Goal: Task Accomplishment & Management: Manage account settings

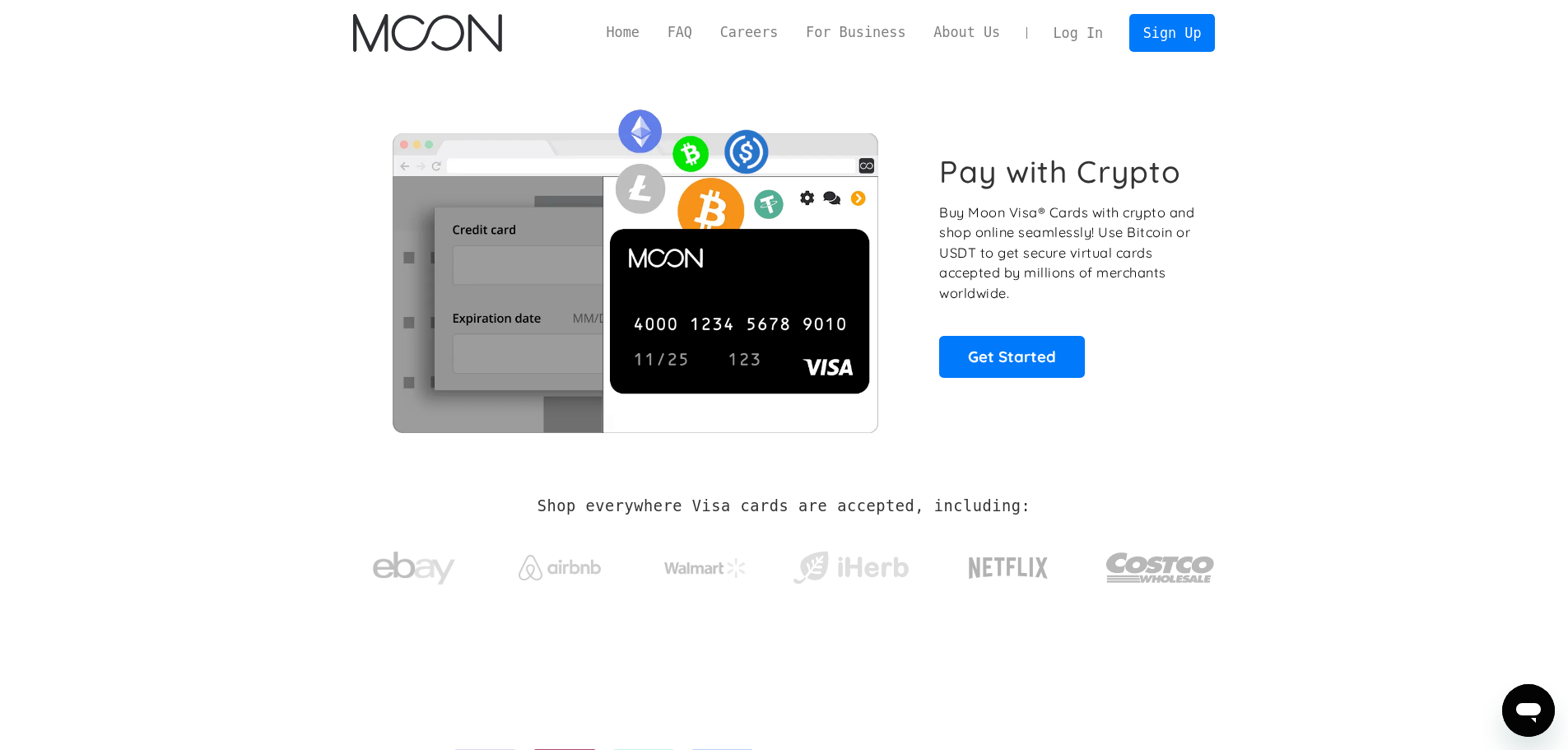
click at [1078, 29] on link "Log In" at bounding box center [1079, 32] width 78 height 36
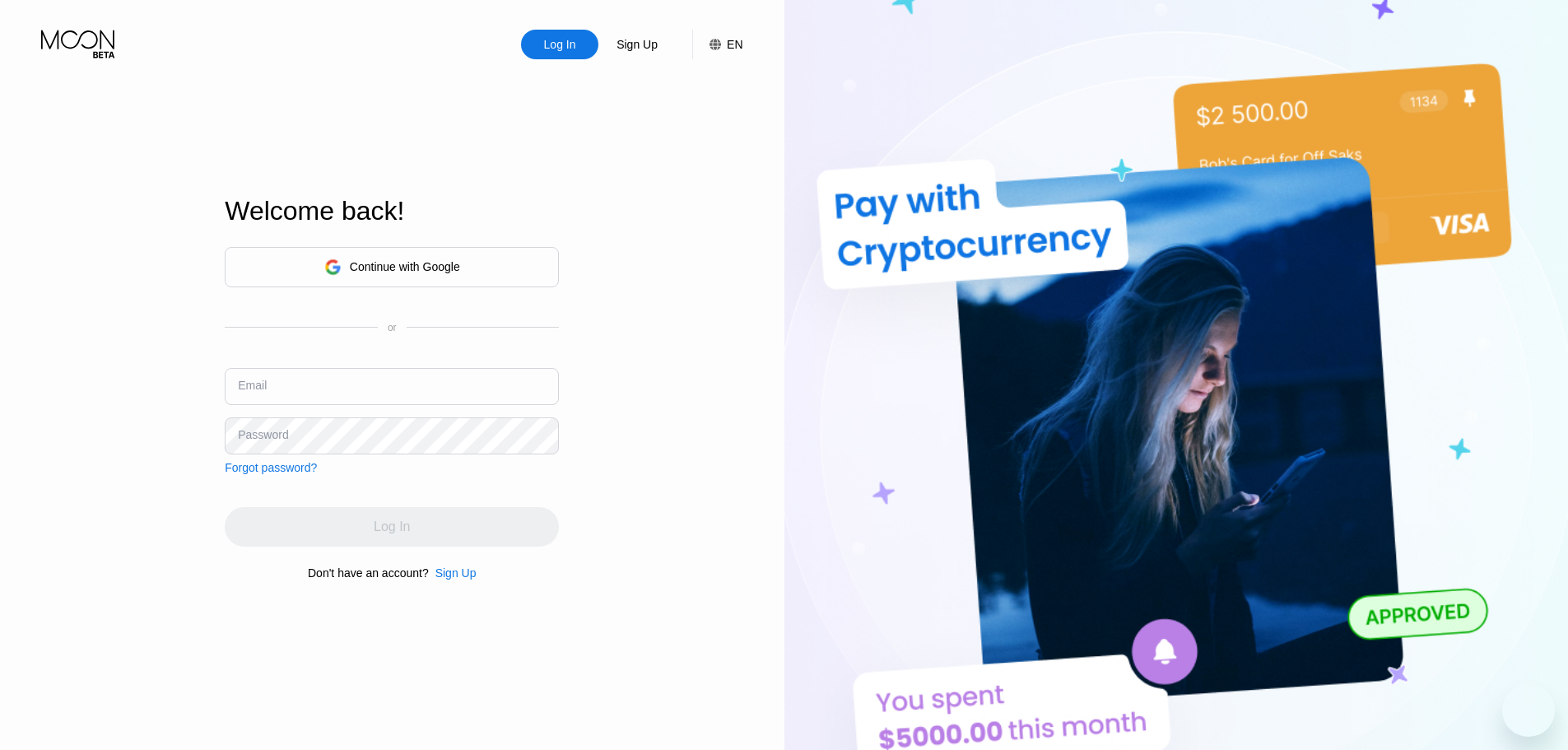
type input "usasexguide@proton.me"
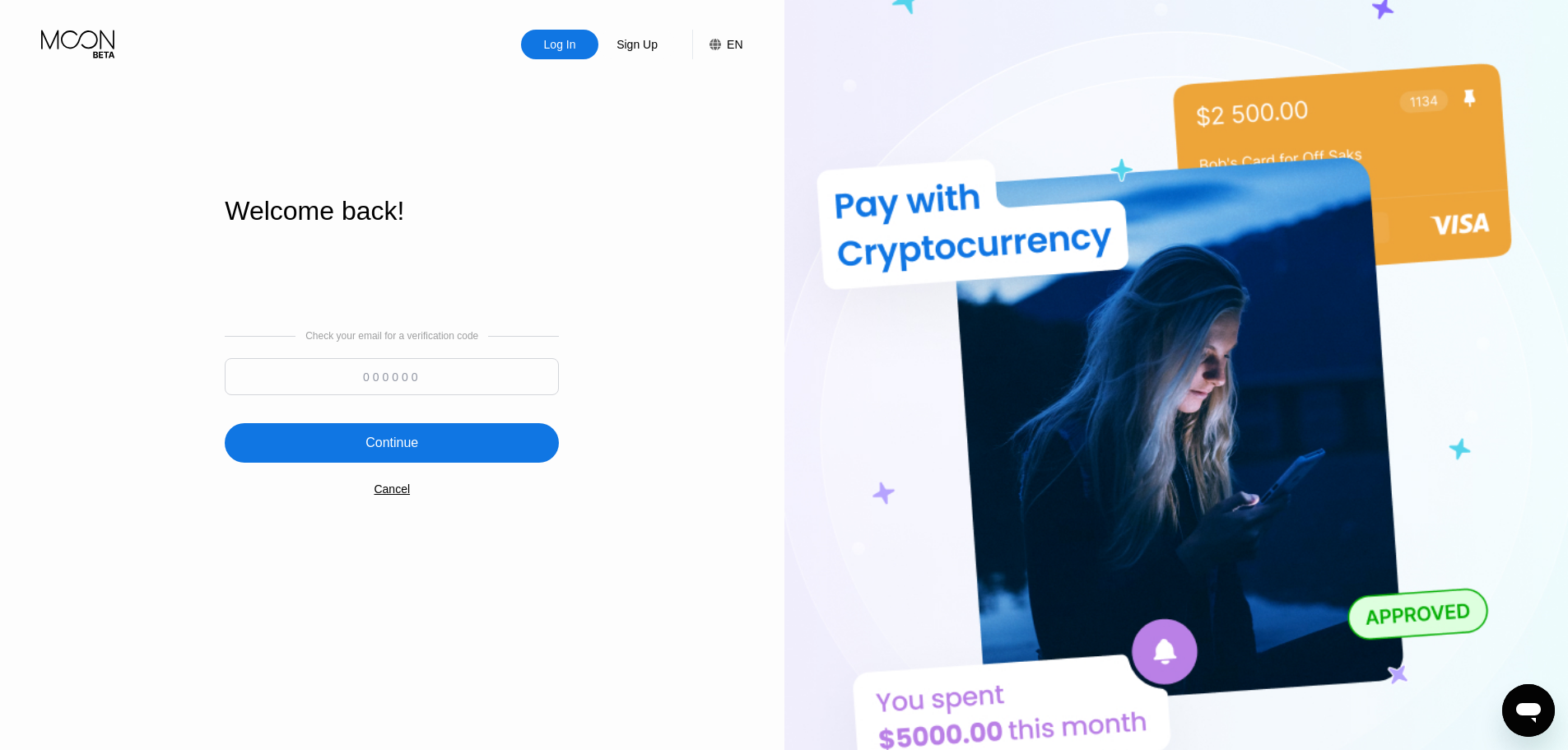
click at [457, 376] on input at bounding box center [391, 376] width 334 height 37
paste input "738676"
drag, startPoint x: 440, startPoint y: 376, endPoint x: 301, endPoint y: 376, distance: 139.0
click at [301, 376] on input "73867" at bounding box center [391, 376] width 334 height 37
paste input "6"
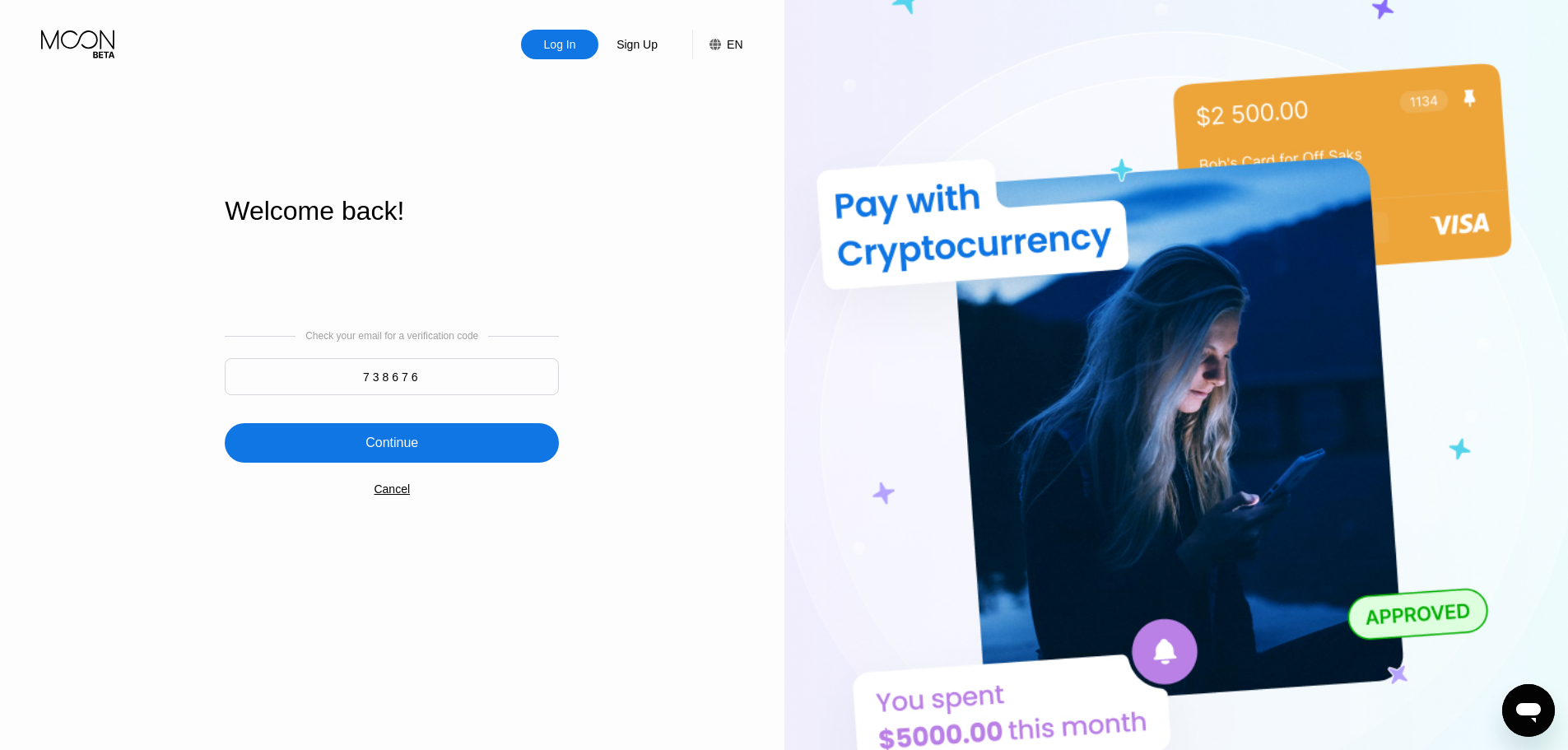
type input "738676"
click at [401, 445] on div "Continue" at bounding box center [392, 442] width 53 height 16
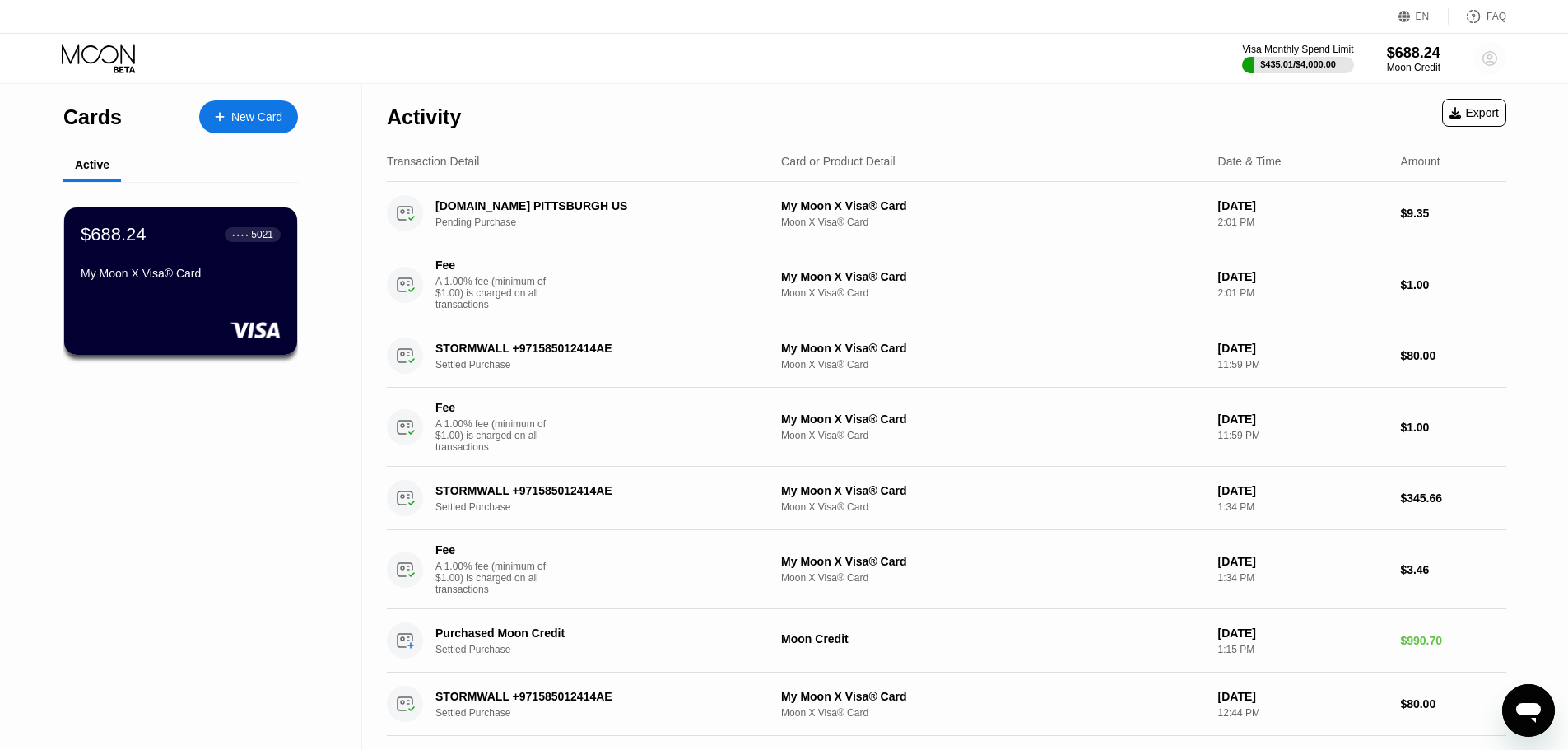
click at [1491, 61] on icon at bounding box center [1490, 59] width 9 height 9
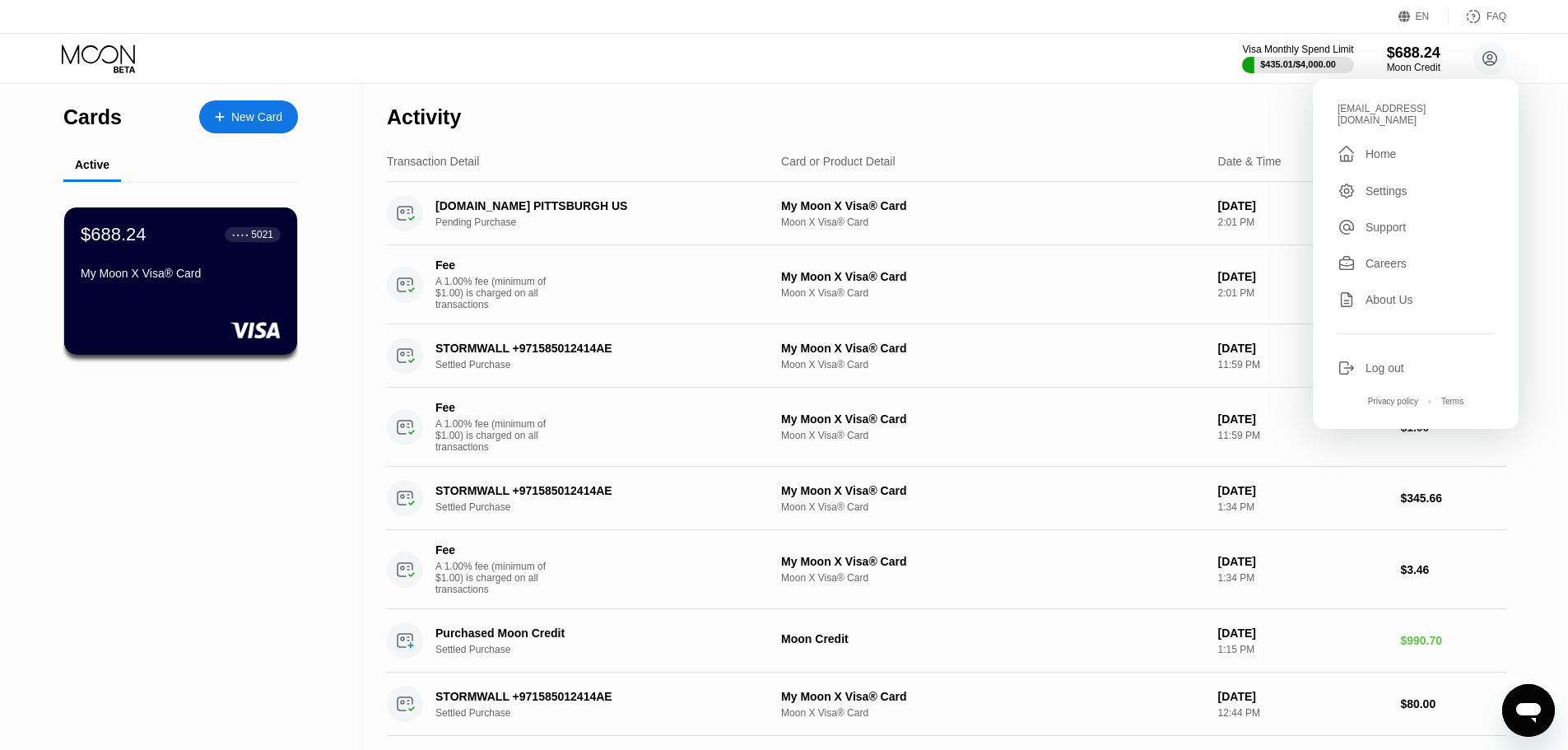
click at [1399, 361] on div "Log out" at bounding box center [1384, 367] width 38 height 13
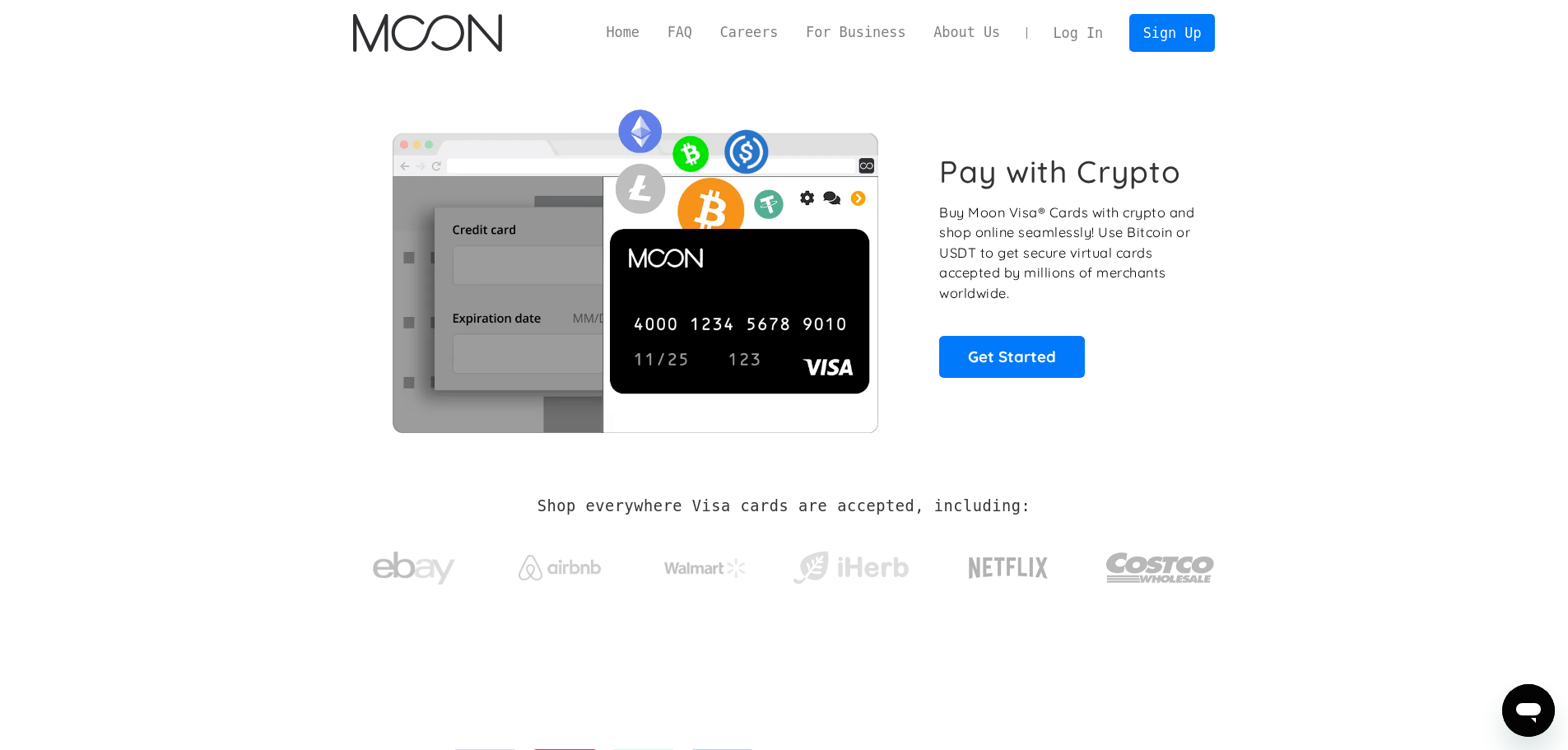
click at [1087, 34] on link "Log In" at bounding box center [1079, 32] width 78 height 36
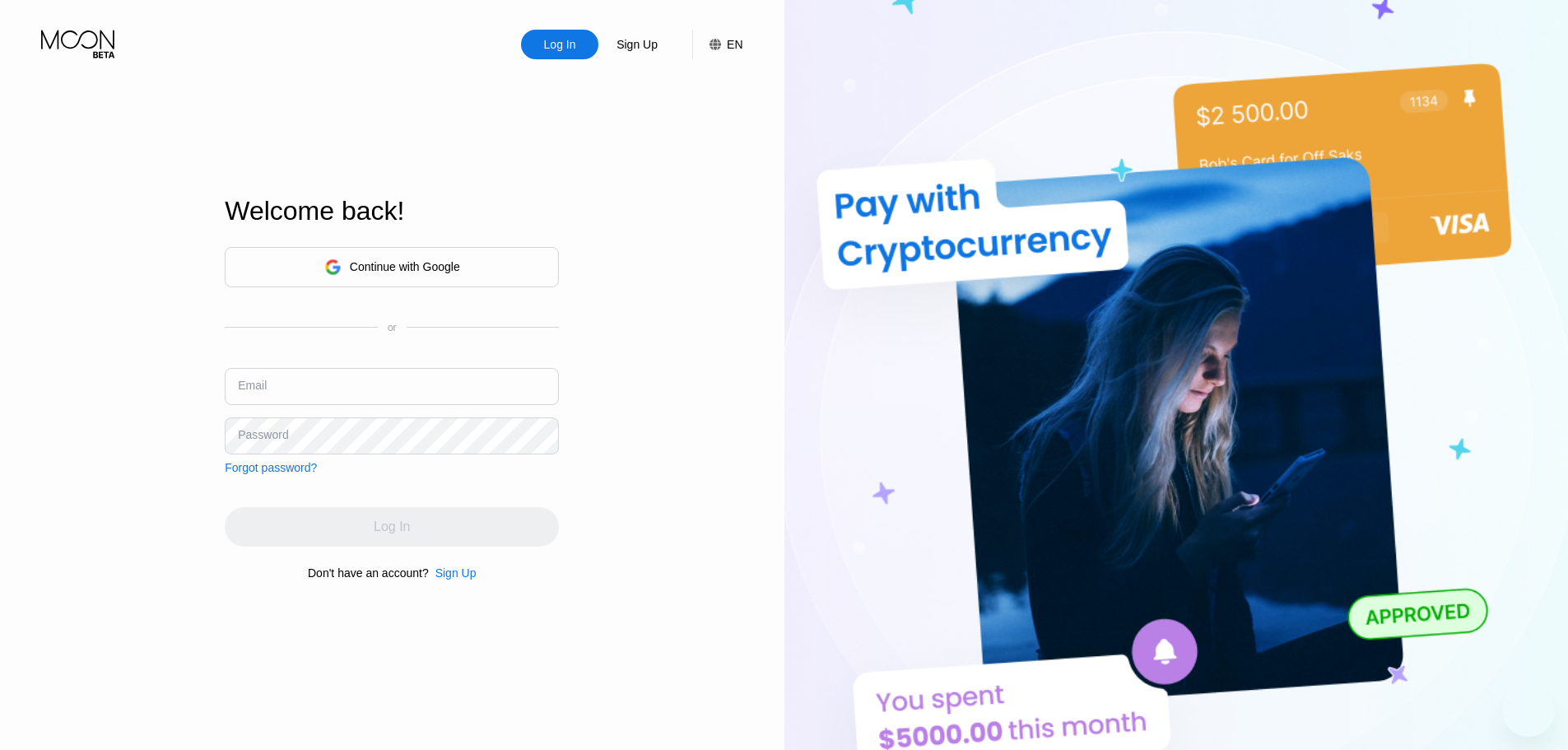
type input "[EMAIL_ADDRESS][DOMAIN_NAME]"
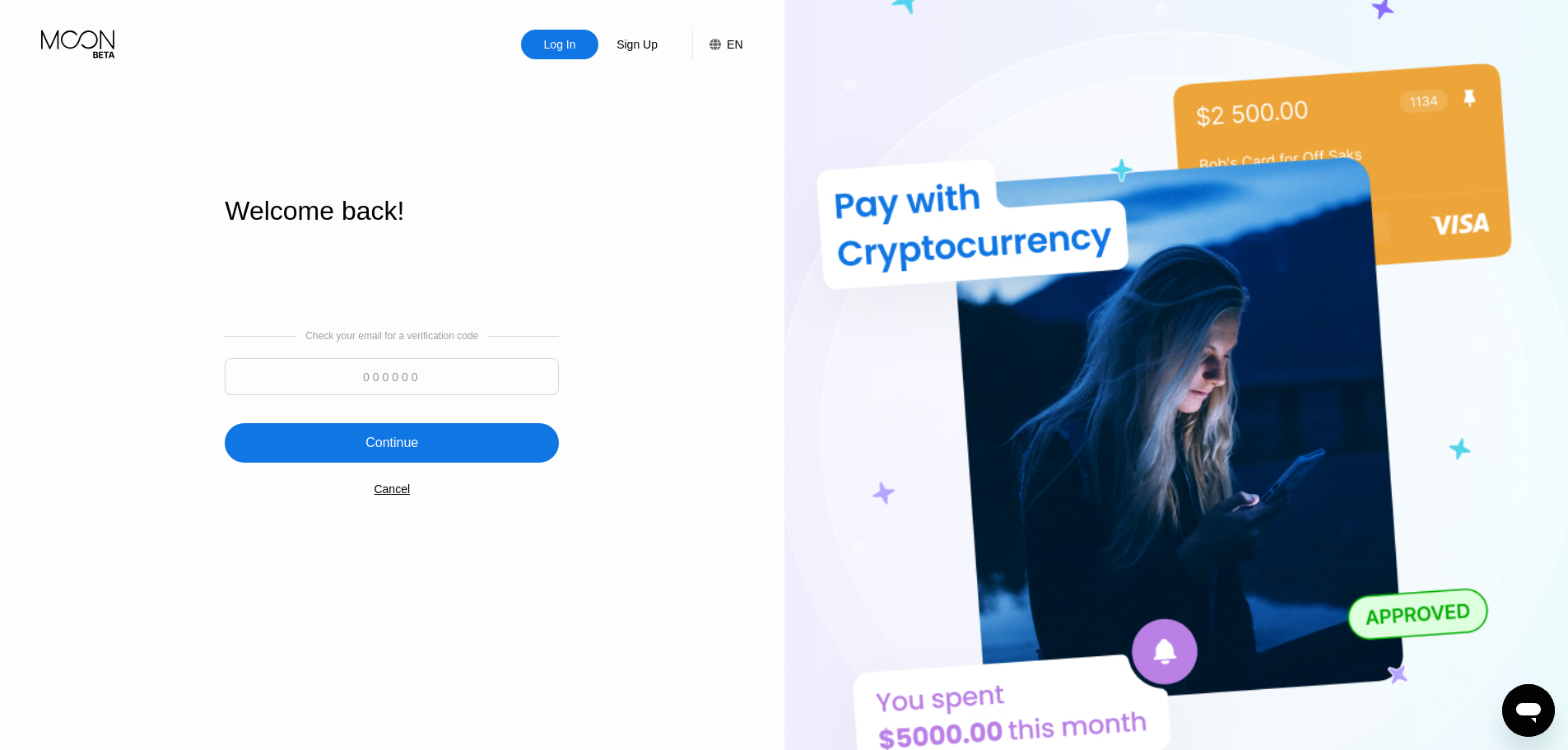
click at [366, 377] on input at bounding box center [391, 376] width 334 height 37
paste input "484815"
type input "484815"
click at [377, 444] on div "Continue" at bounding box center [392, 442] width 53 height 16
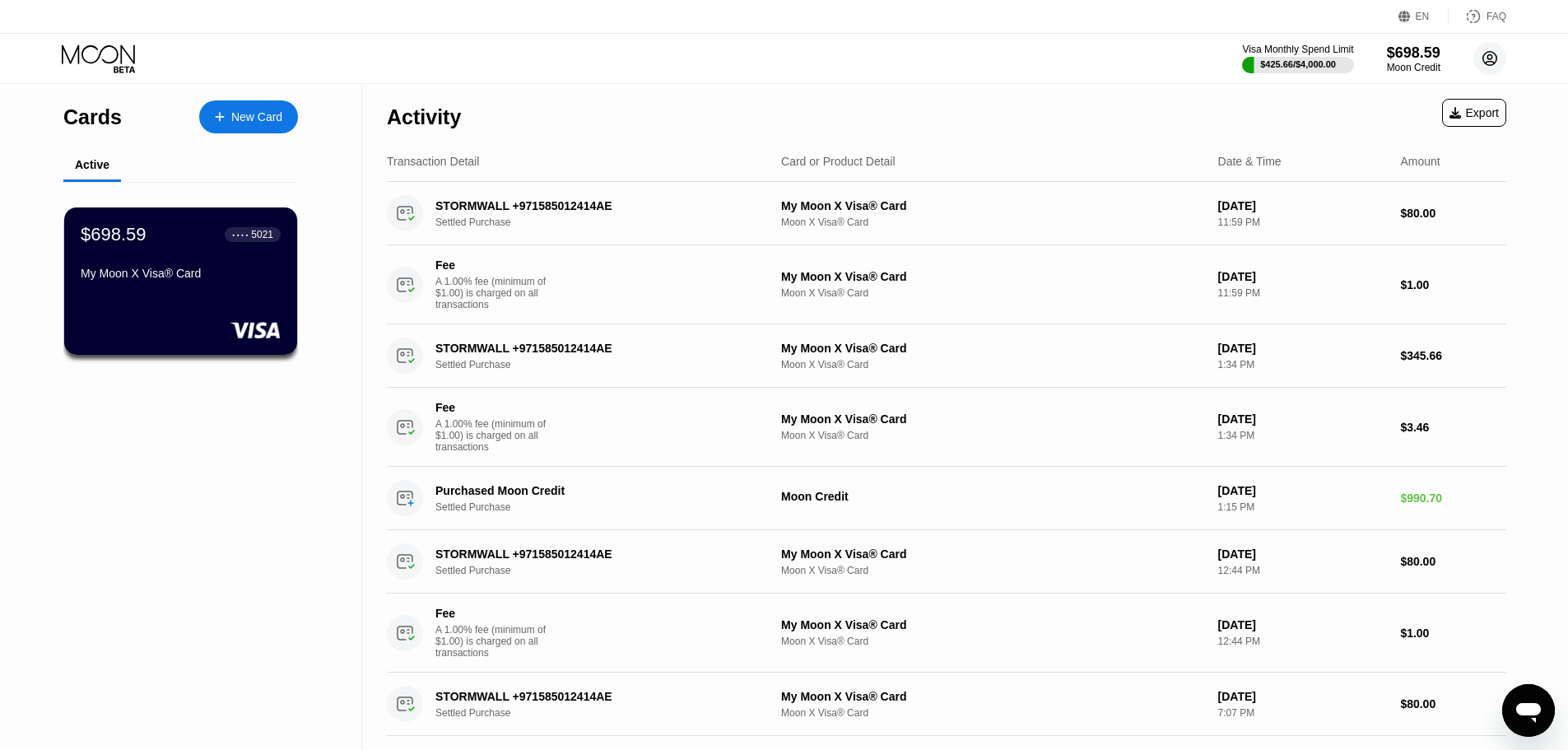
click at [1488, 57] on icon at bounding box center [1490, 59] width 9 height 9
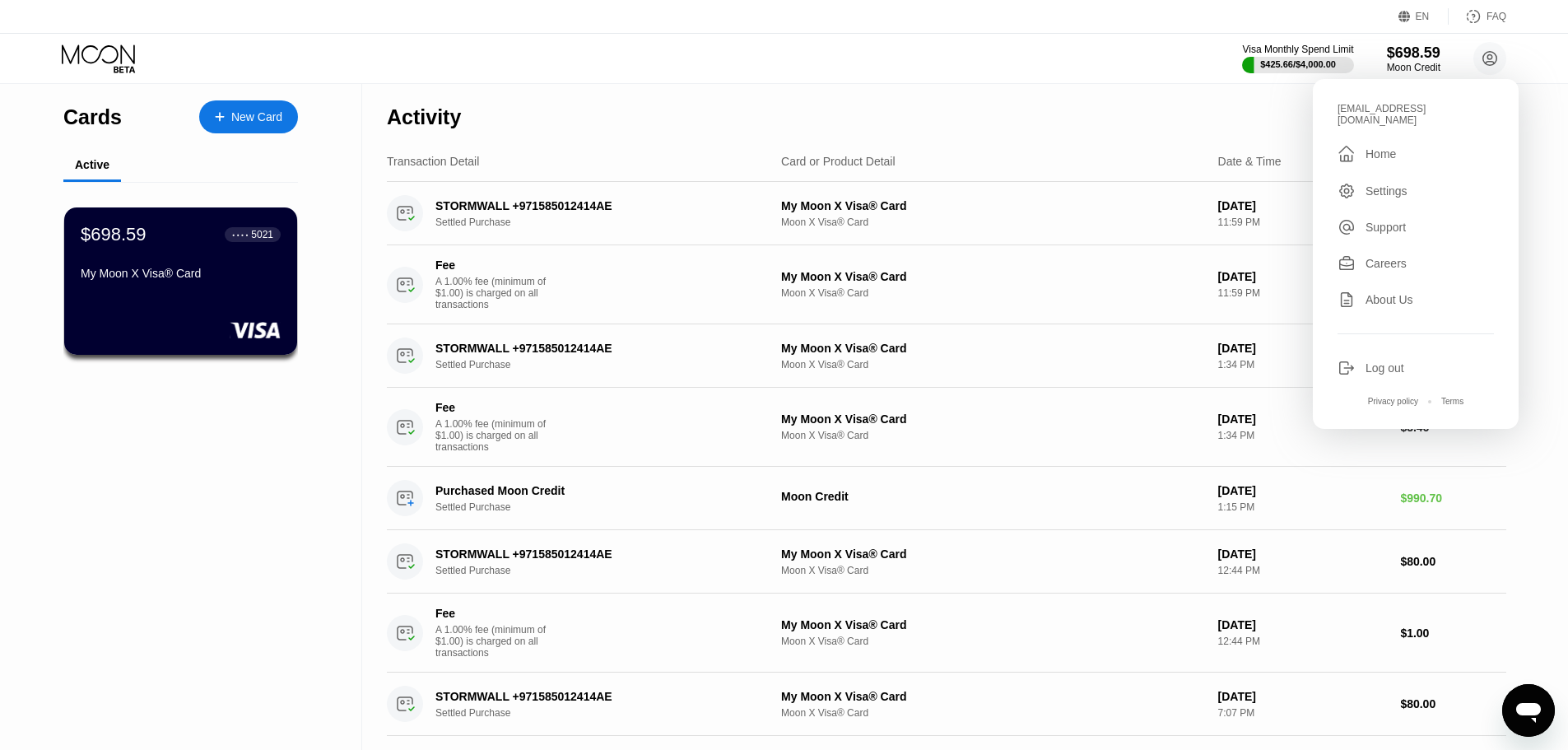
click at [1060, 121] on div "Activity Export" at bounding box center [946, 112] width 1120 height 57
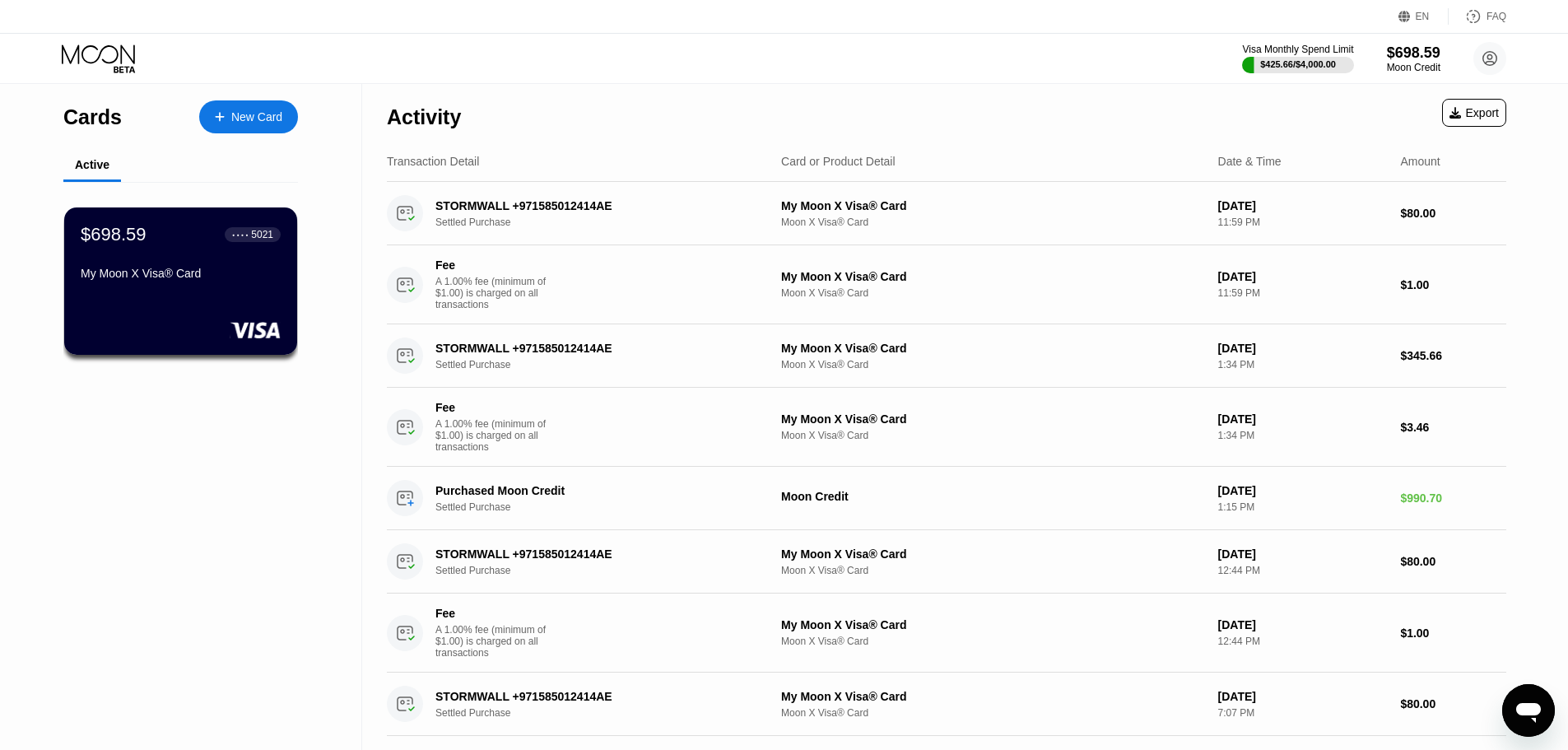
click at [102, 51] on icon at bounding box center [98, 54] width 73 height 19
click at [87, 168] on div "Active" at bounding box center [92, 164] width 34 height 13
click at [1493, 61] on circle at bounding box center [1490, 58] width 33 height 33
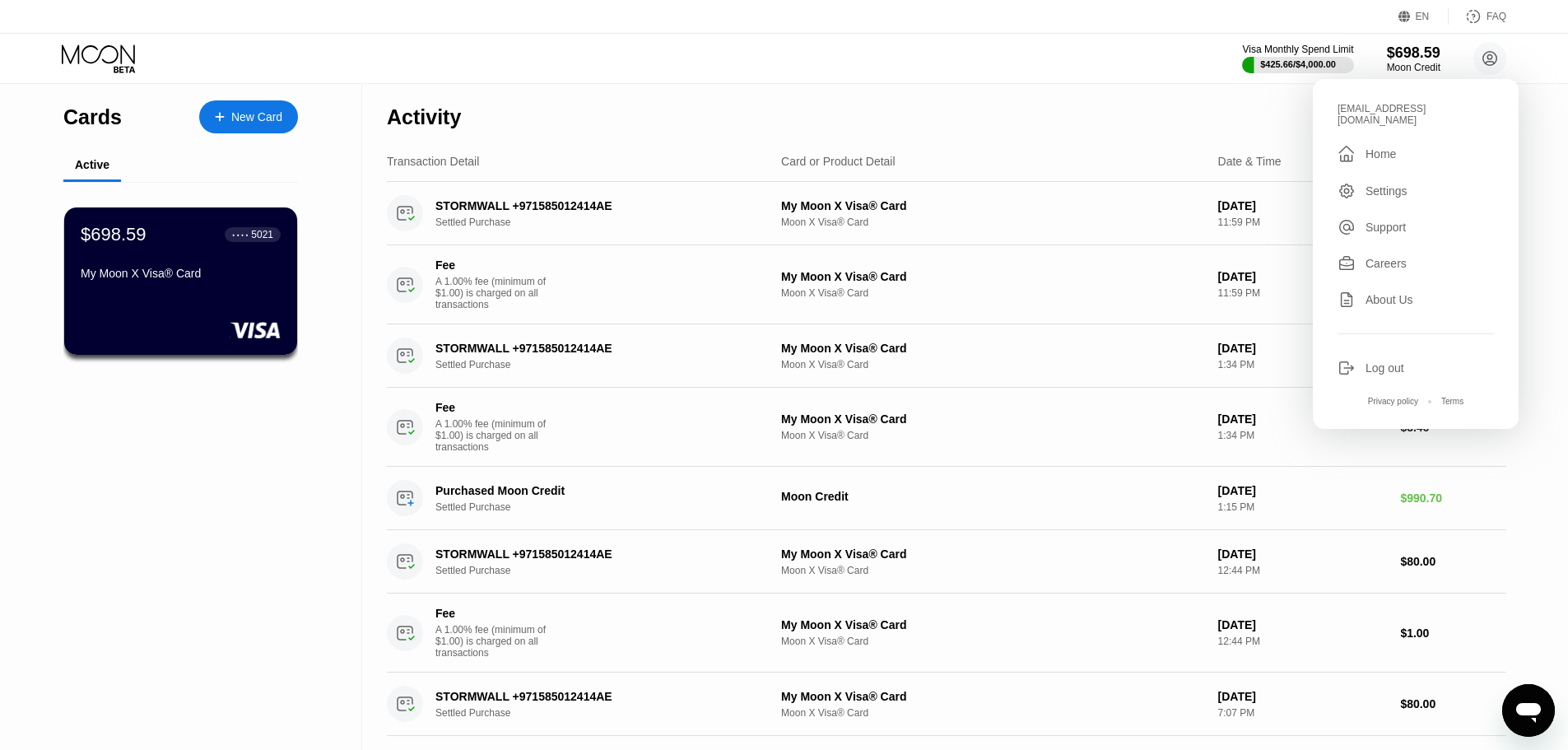
click at [1378, 361] on div "Log out" at bounding box center [1384, 367] width 38 height 13
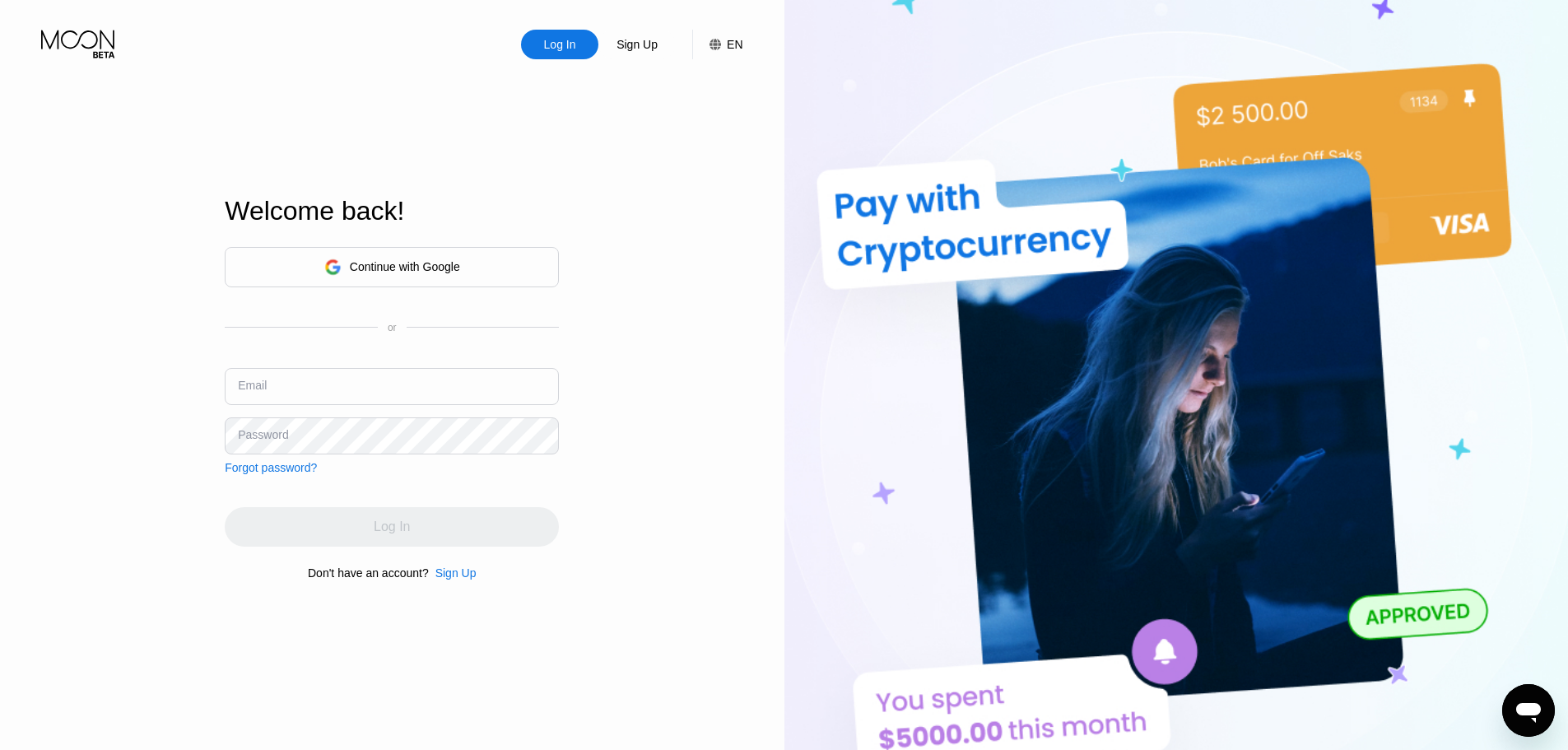
type input "[EMAIL_ADDRESS][DOMAIN_NAME]"
